Goal: Task Accomplishment & Management: Manage account settings

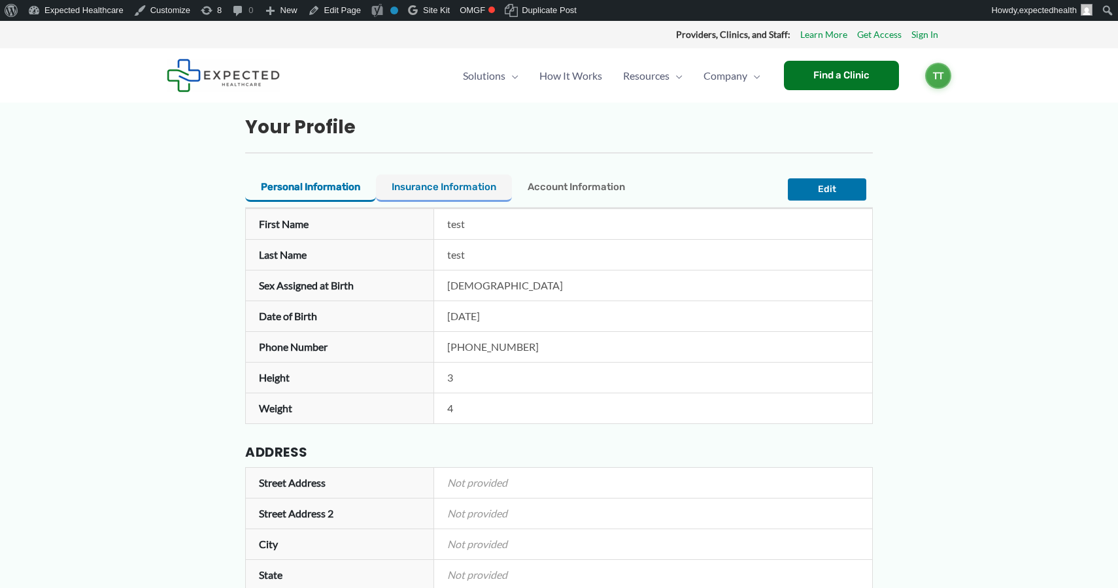
click at [424, 190] on span "Insurance Information" at bounding box center [444, 187] width 105 height 12
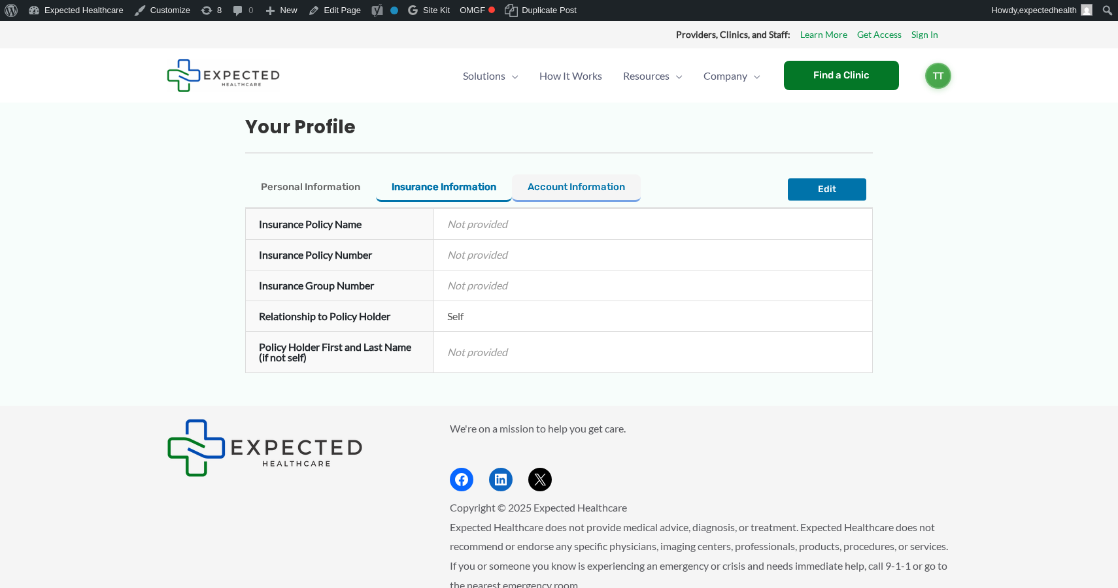
click at [571, 184] on span "Account Information" at bounding box center [576, 187] width 97 height 12
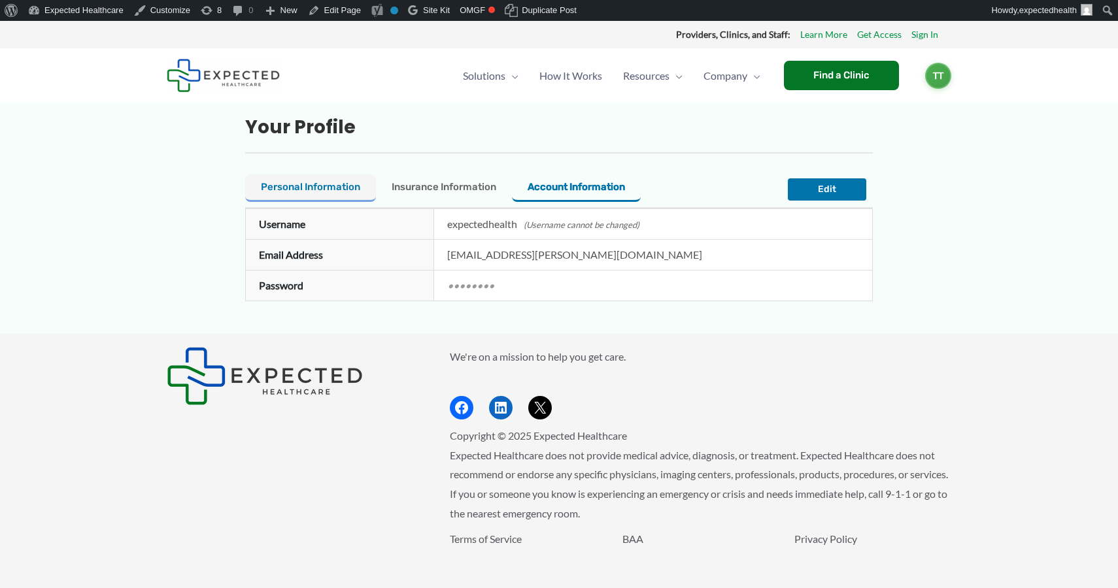
click at [324, 182] on span "Personal Information" at bounding box center [310, 187] width 99 height 12
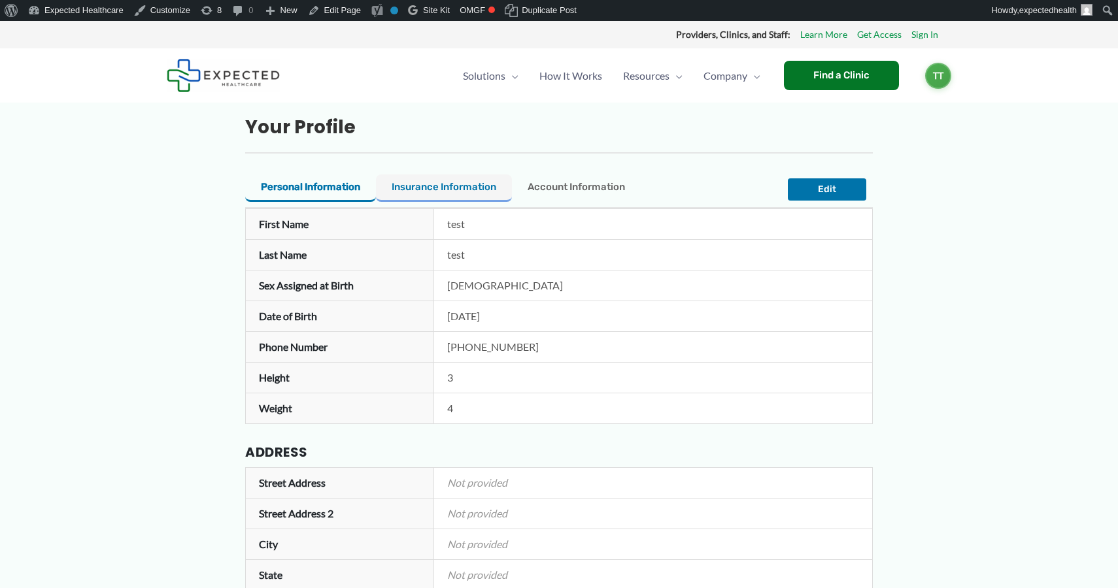
click at [428, 197] on button "Insurance Information Insurance" at bounding box center [444, 188] width 136 height 27
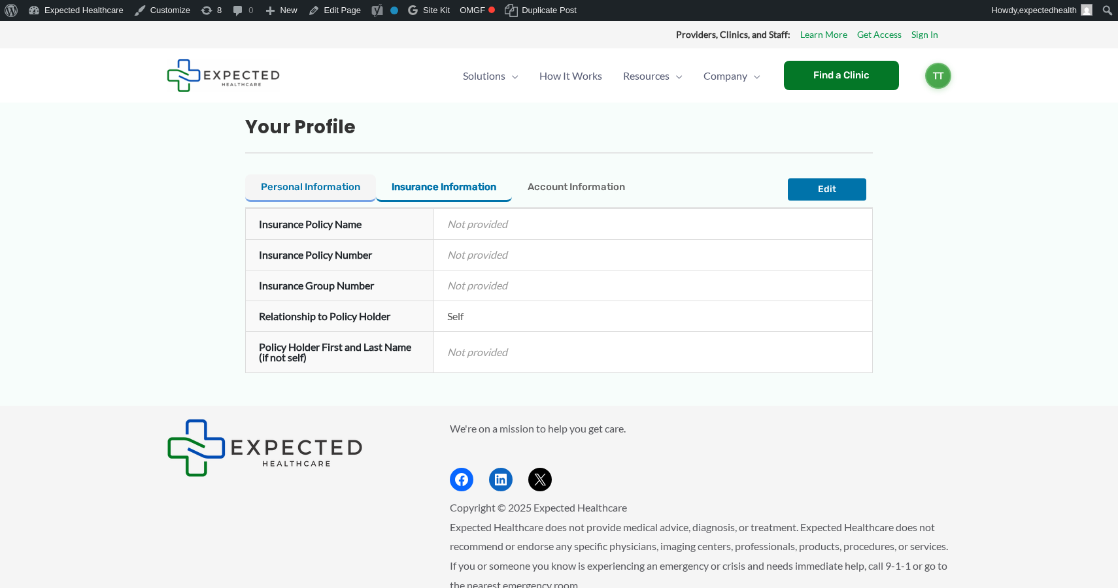
click at [336, 190] on span "Personal Information" at bounding box center [310, 187] width 99 height 12
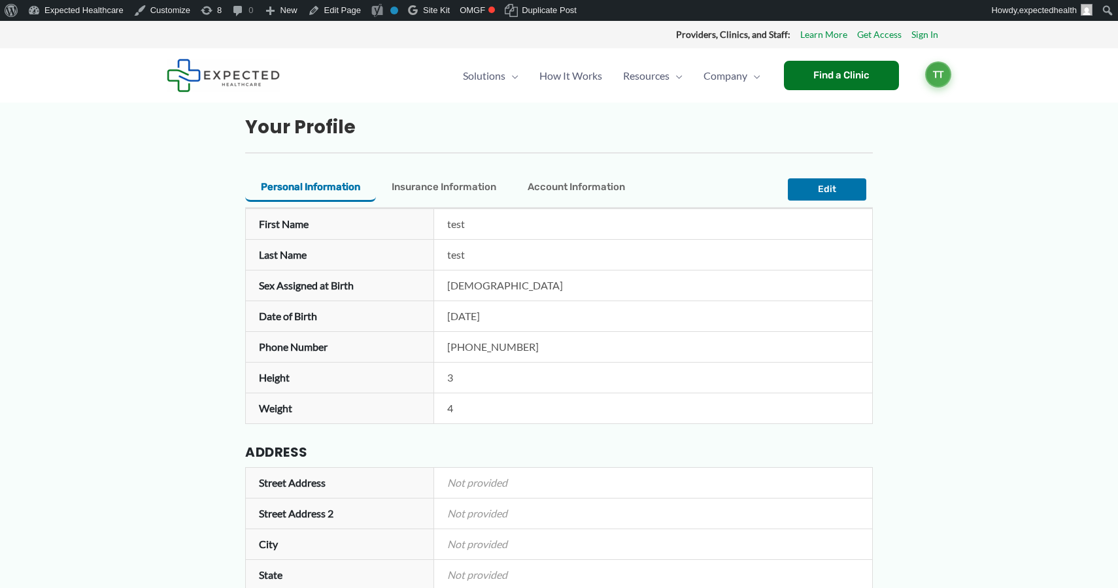
click at [932, 76] on span "TT" at bounding box center [938, 74] width 26 height 26
click at [884, 142] on link "Log out" at bounding box center [905, 145] width 90 height 30
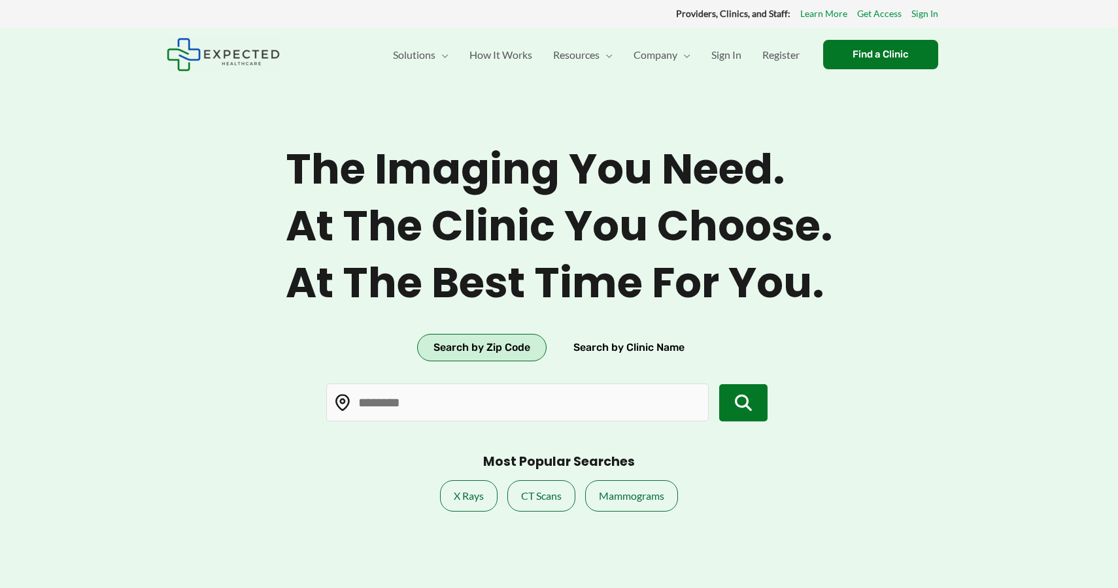
type input "*****"
click at [708, 55] on link "Sign In" at bounding box center [726, 55] width 51 height 46
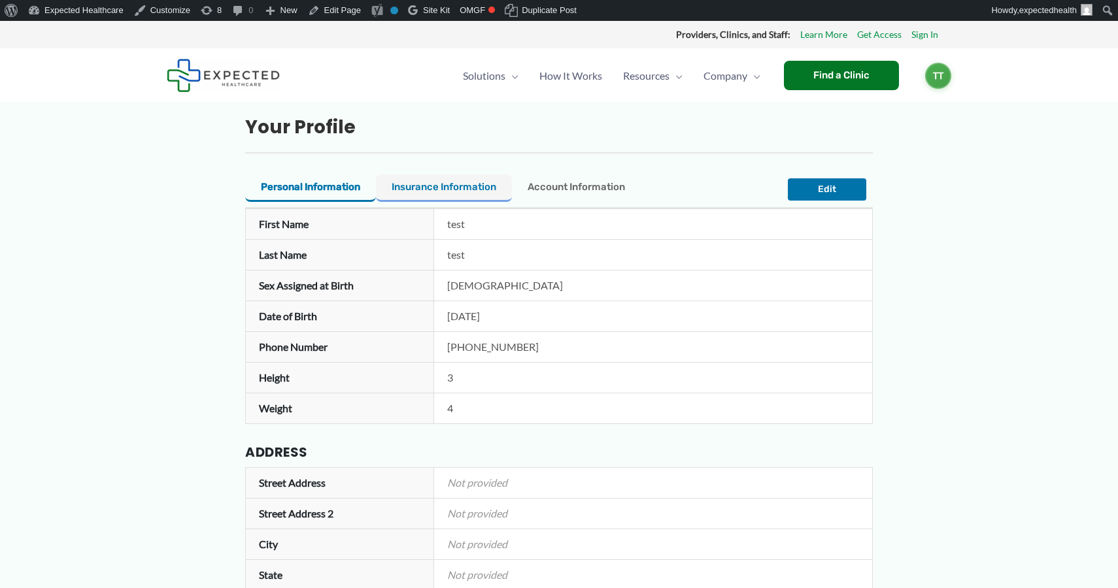
click at [424, 180] on button "Insurance Information Insurance" at bounding box center [444, 188] width 136 height 27
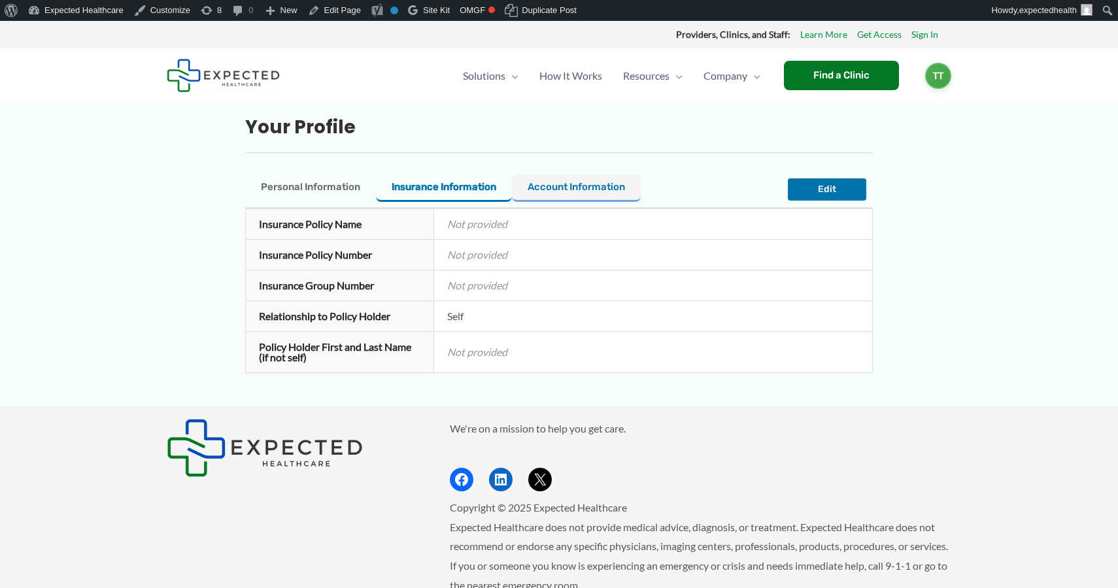
click at [556, 182] on span "Account Information" at bounding box center [576, 187] width 97 height 12
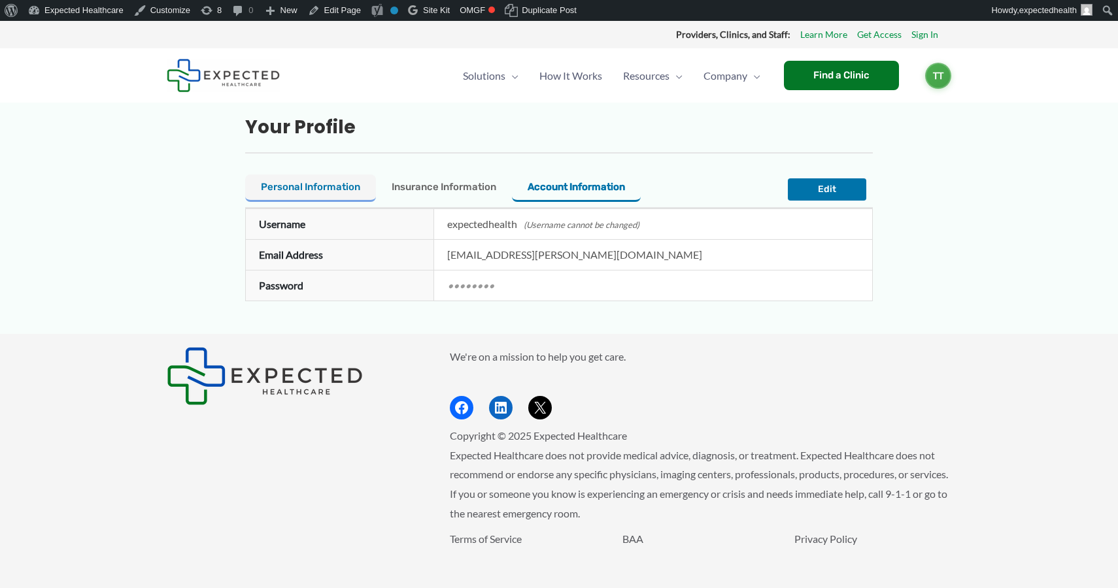
click at [304, 185] on span "Personal Information" at bounding box center [310, 187] width 99 height 12
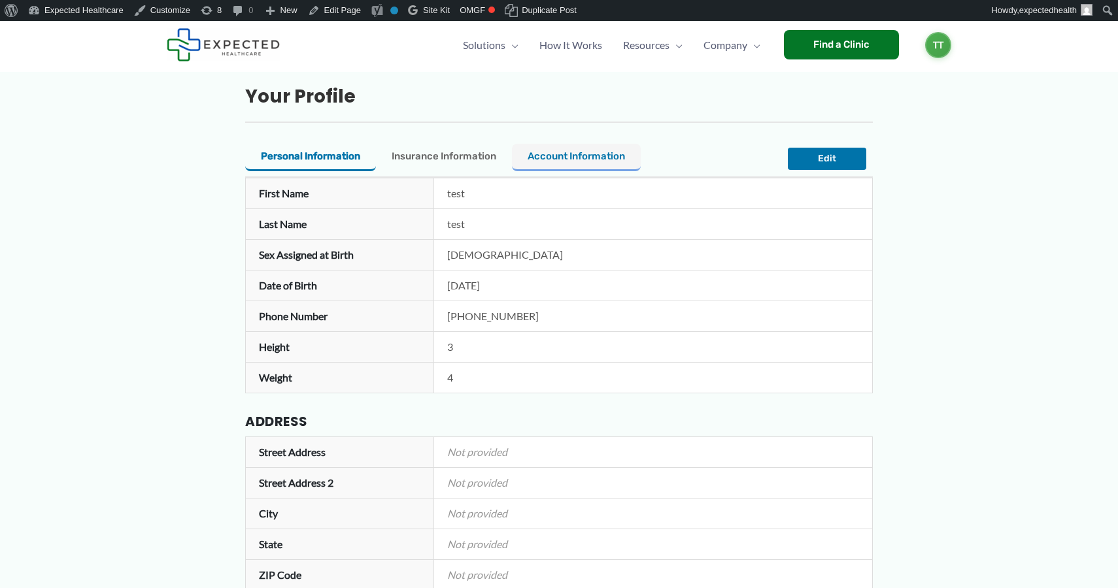
click at [584, 146] on button "Account Information Account" at bounding box center [576, 157] width 129 height 27
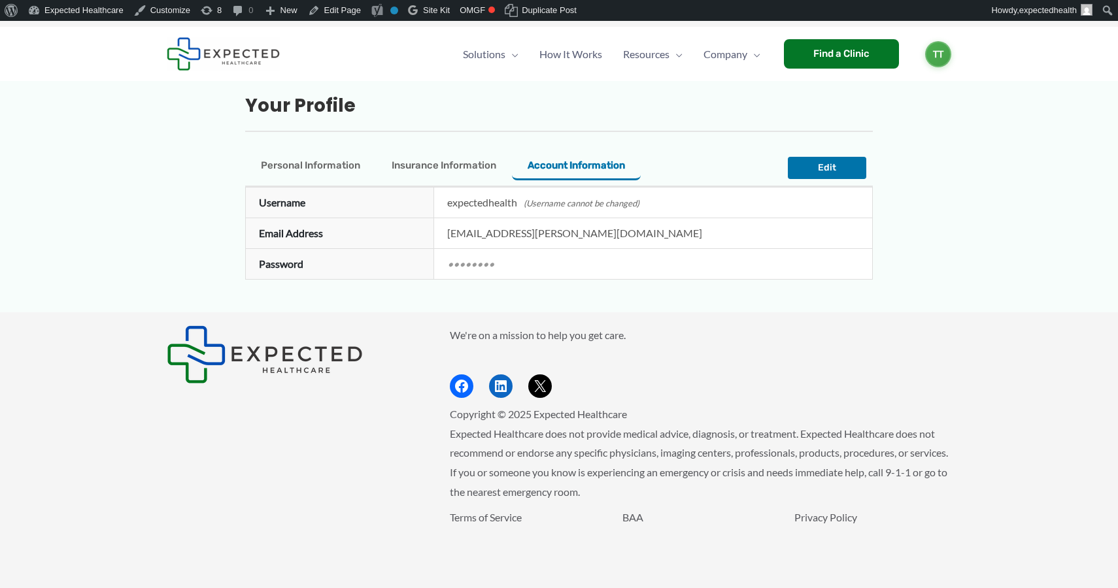
click at [718, 104] on h2 "Your Profile" at bounding box center [559, 106] width 628 height 24
click at [506, 95] on h2 "Your Profile" at bounding box center [559, 106] width 628 height 24
click at [297, 123] on div "Your Profile" at bounding box center [559, 113] width 628 height 38
click at [205, 7] on span "Toolbar" at bounding box center [206, 9] width 13 height 18
